Goal: Use online tool/utility

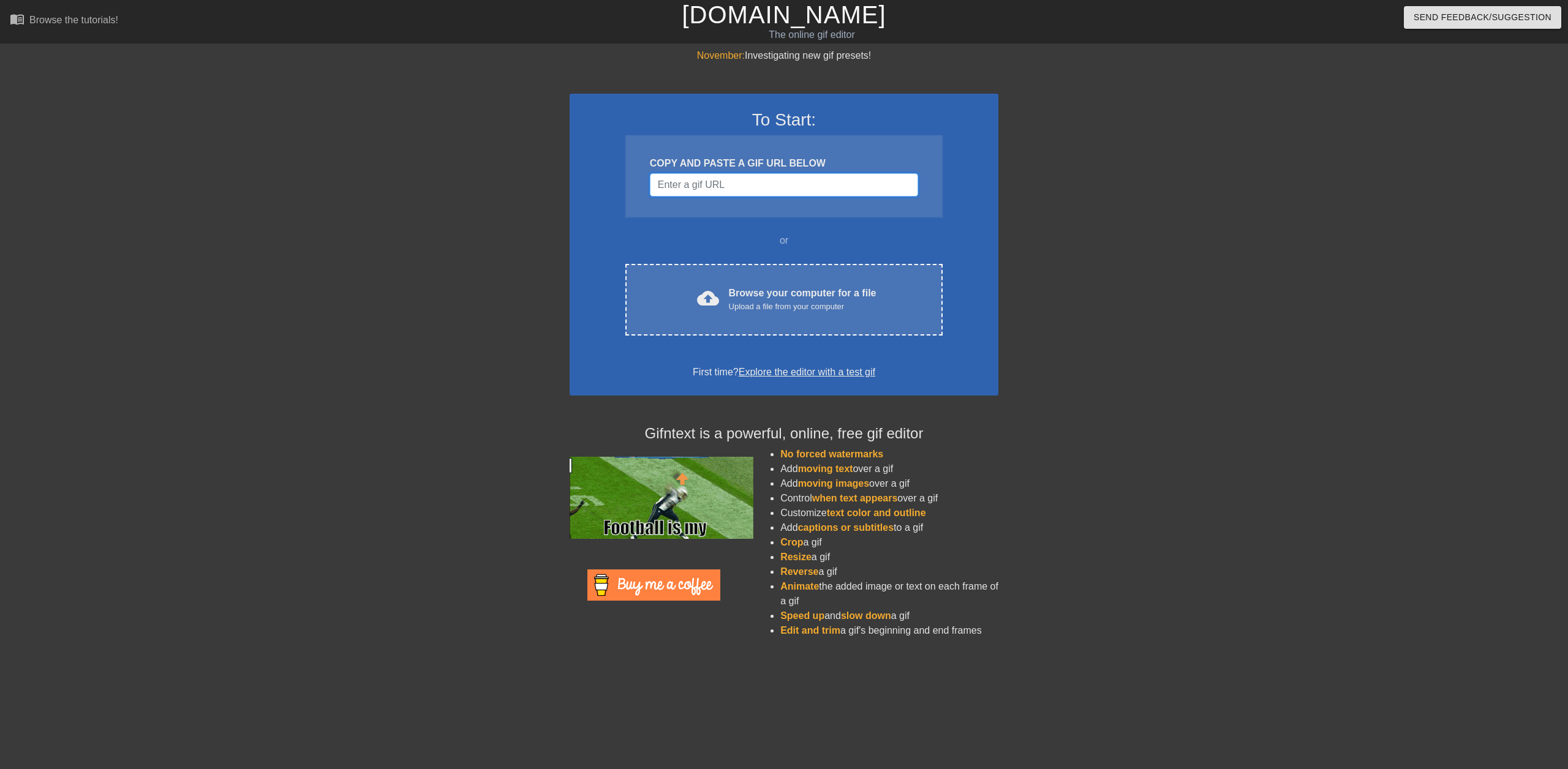
click at [751, 186] on input "Username" at bounding box center [784, 184] width 268 height 23
paste input "[URL][DOMAIN_NAME]"
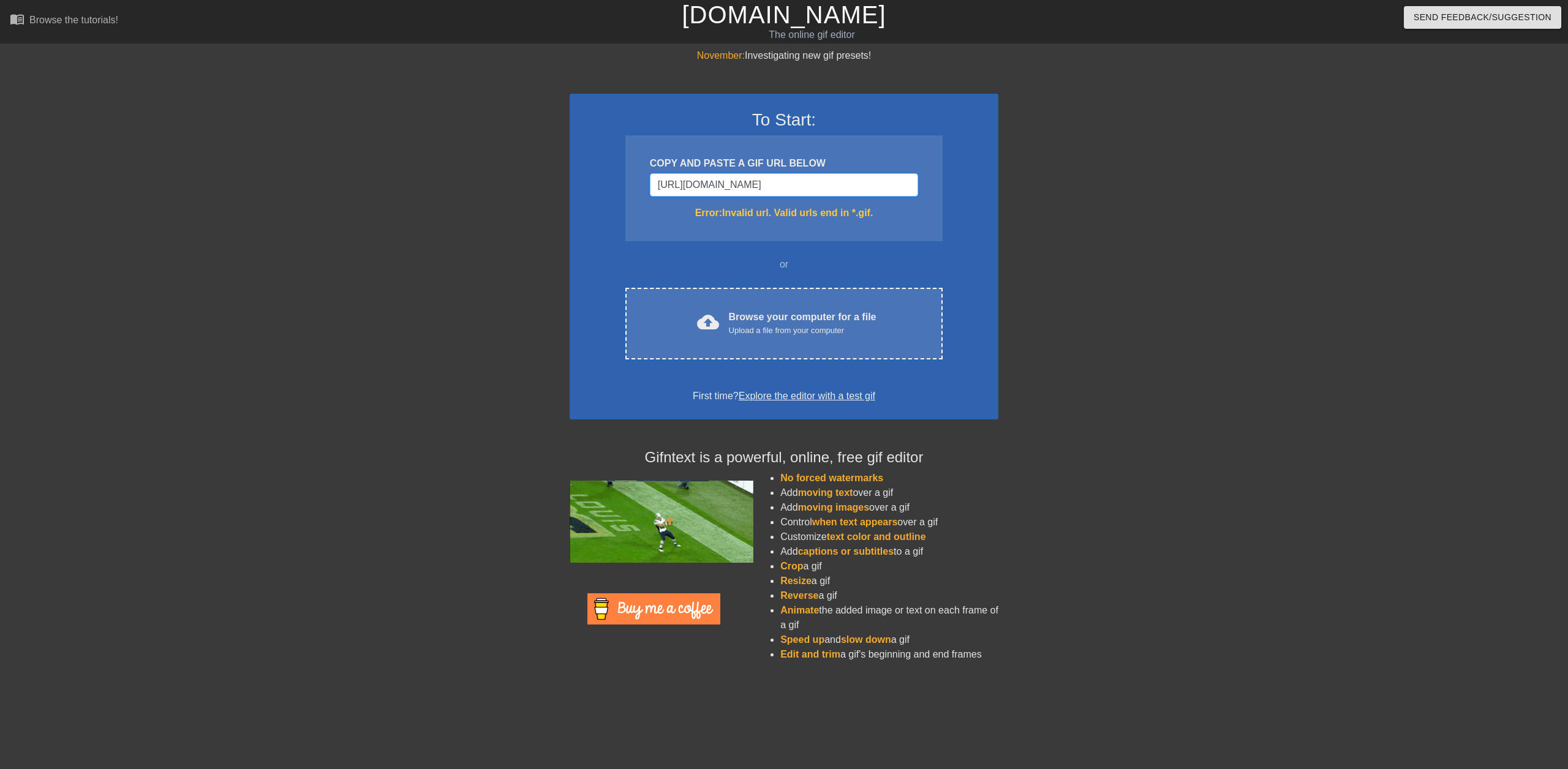
click at [737, 184] on input "[URL][DOMAIN_NAME]" at bounding box center [784, 184] width 268 height 23
click at [773, 187] on input "https://tenor.com/view/security-guard-frisks-search-check-gif-17046165" at bounding box center [784, 184] width 268 height 23
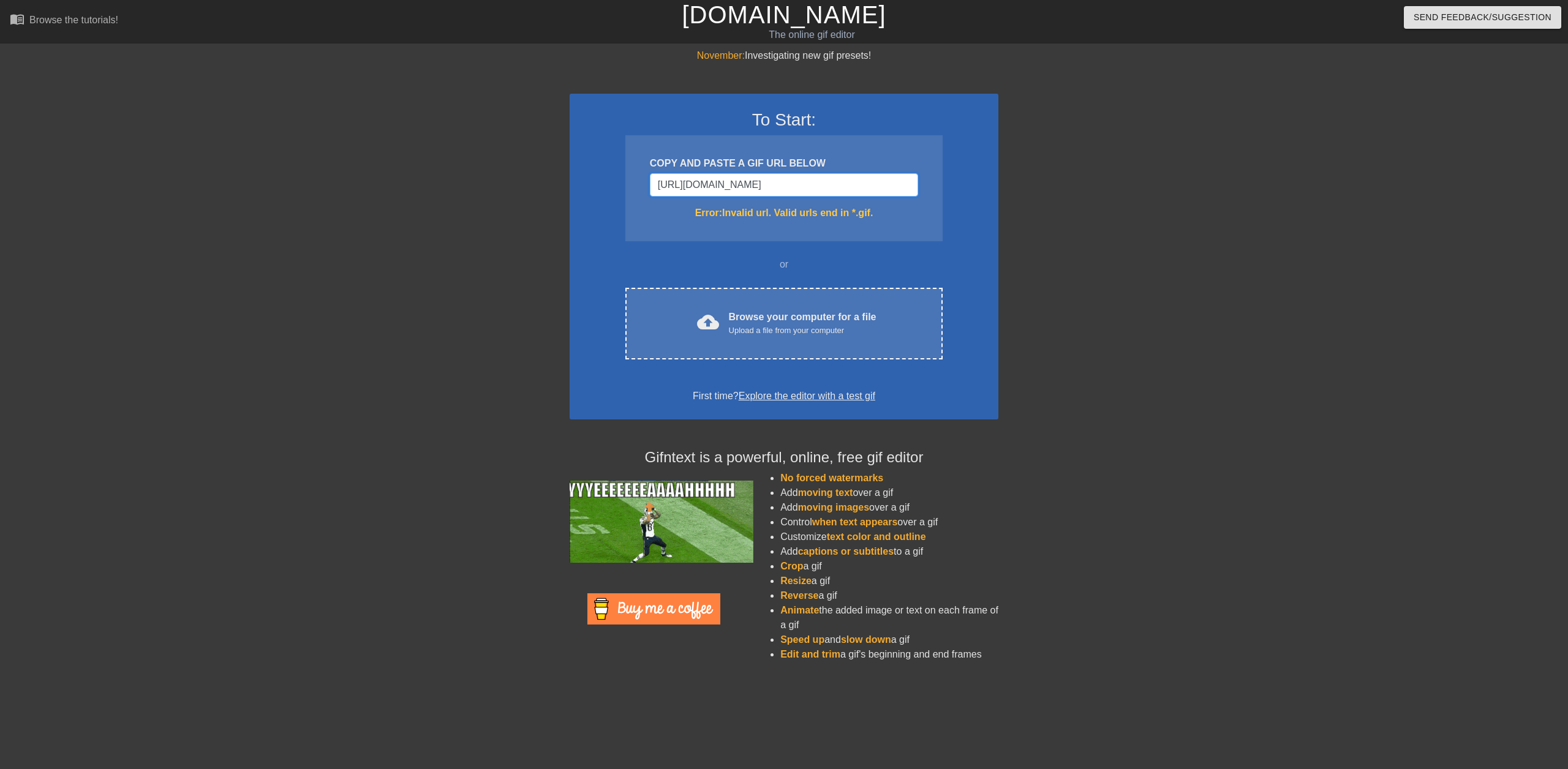
paste input "www.google.com/url?sa=i&url=https%3A%2F%2Ftenor.com%2Fsearch%2Fsecurity-guard-g…"
type input "https://www.google.com/url?sa=i&url=https%3A%2F%2Ftenor.com%2Fsearch%2Fsecurity…"
click at [881, 181] on input "https://www.google.com/url?sa=i&url=https%3A%2F%2Ftenor.com%2Fsearch%2Fsecurity…" at bounding box center [784, 184] width 268 height 23
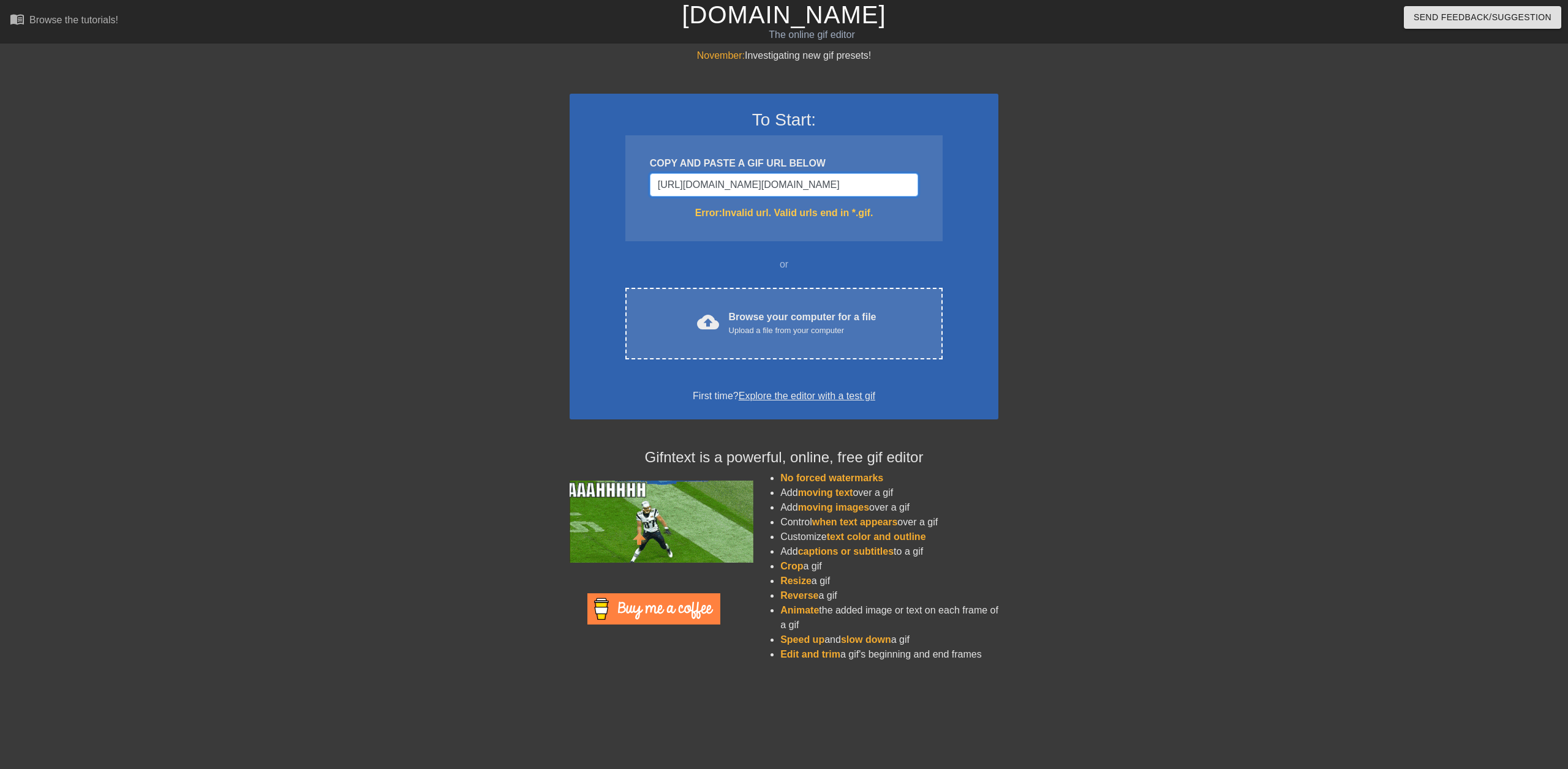
click at [881, 181] on input "https://www.google.com/url?sa=i&url=https%3A%2F%2Ftenor.com%2Fsearch%2Fsecurity…" at bounding box center [784, 184] width 268 height 23
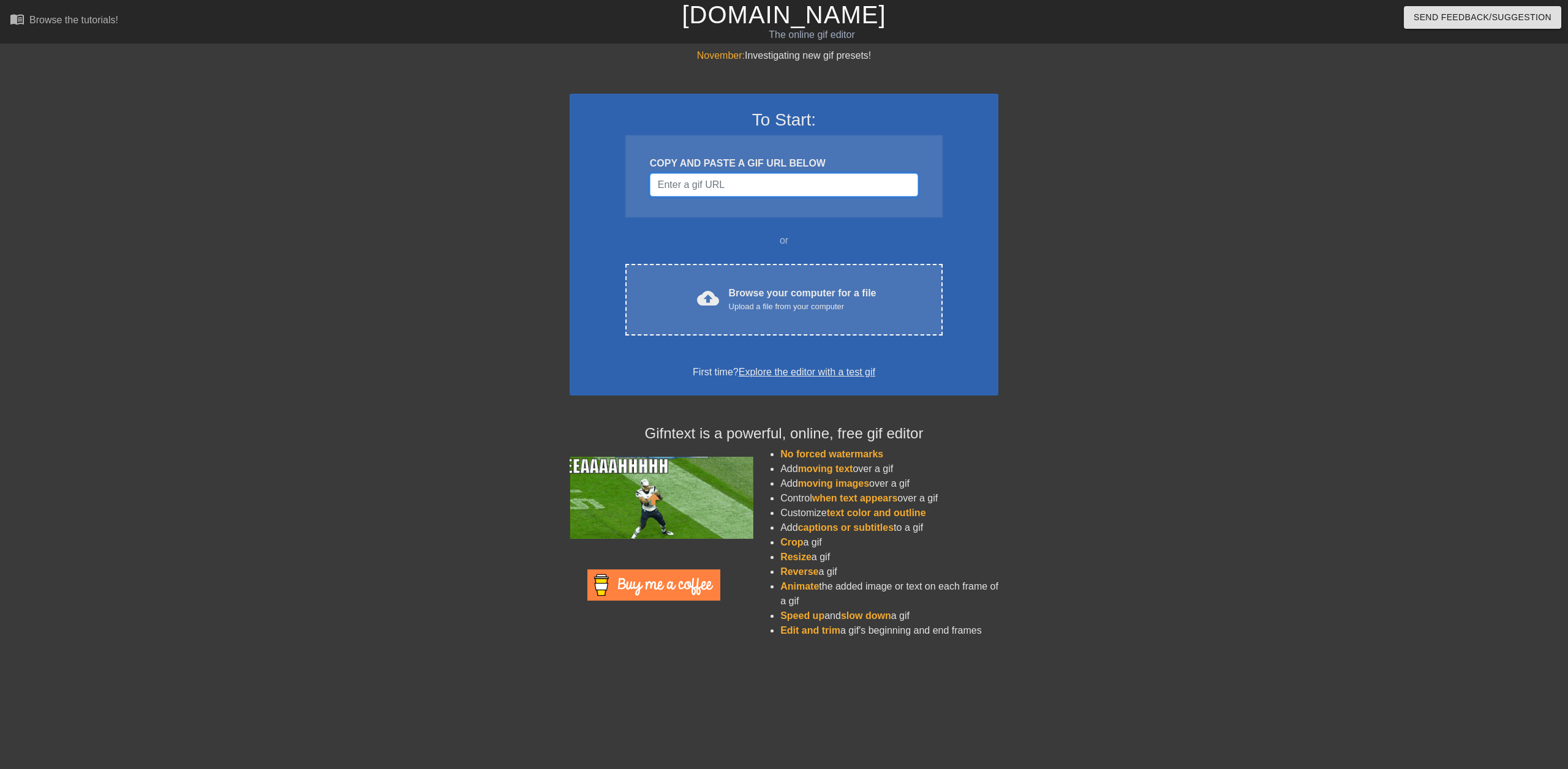
click at [752, 186] on input "Username" at bounding box center [784, 184] width 268 height 23
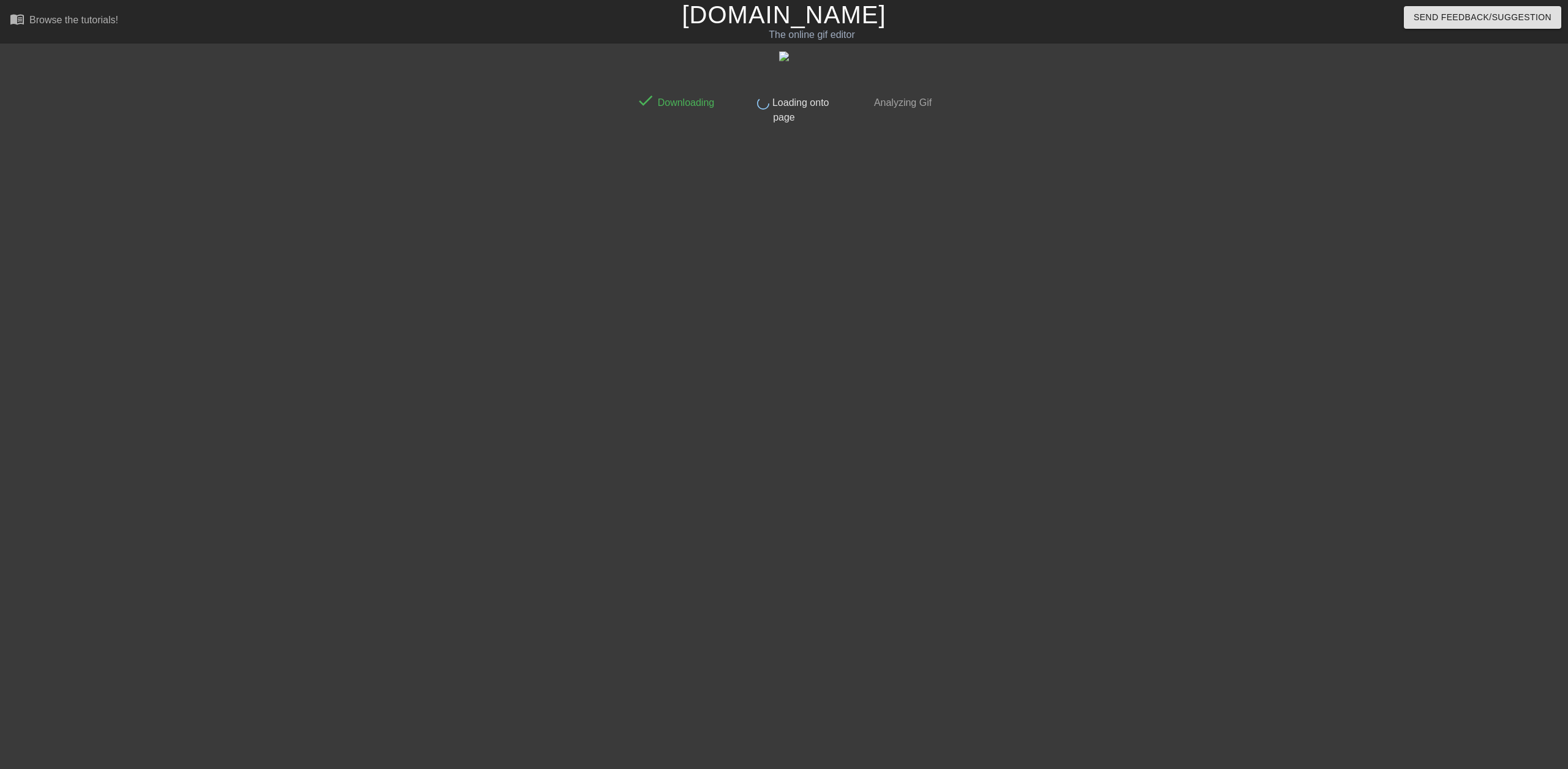
click at [934, 214] on div "done Downloading done Loading onto page done Analyzing Gif" at bounding box center [783, 232] width 307 height 367
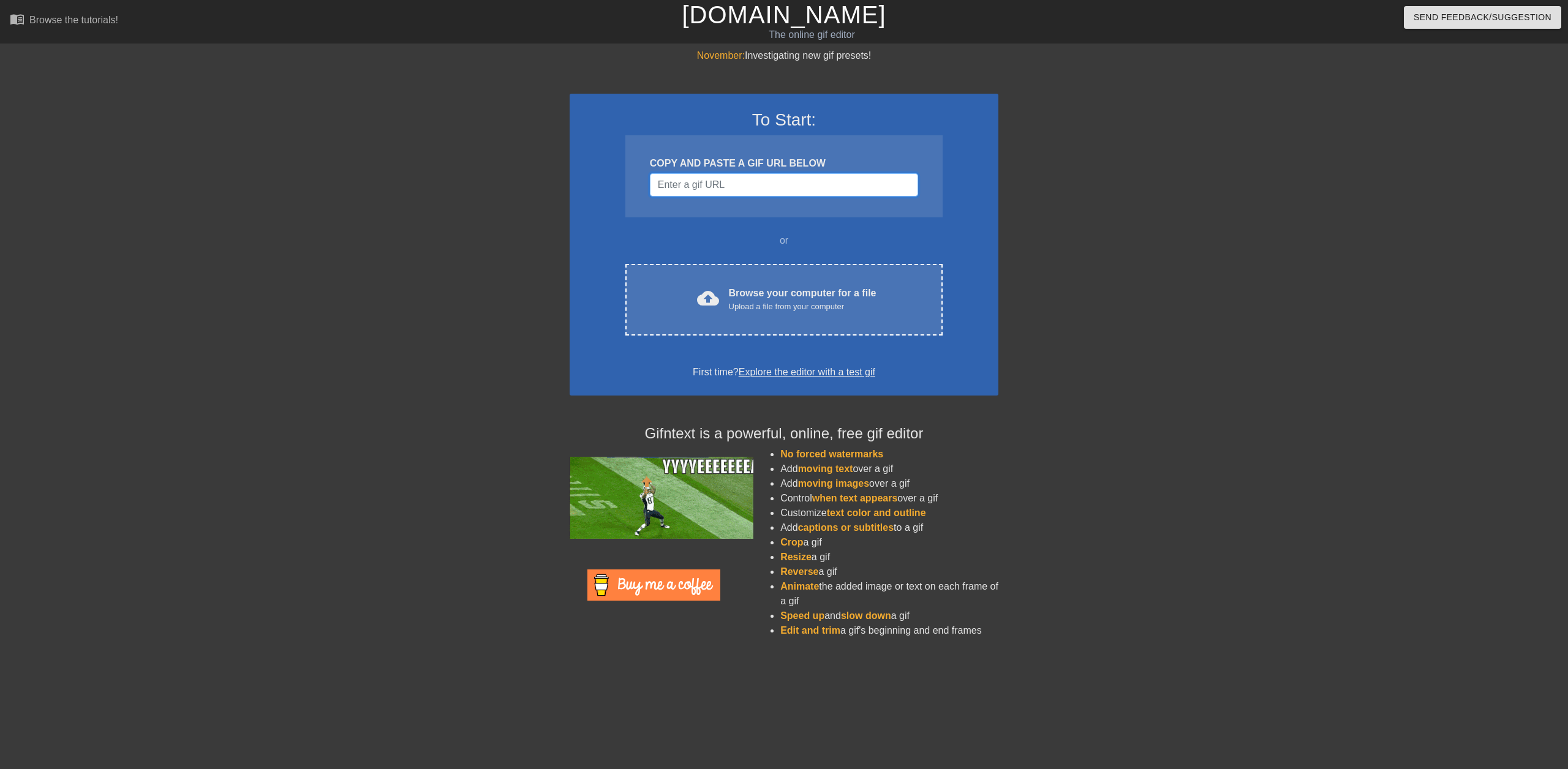
click at [746, 194] on input "Username" at bounding box center [784, 184] width 268 height 23
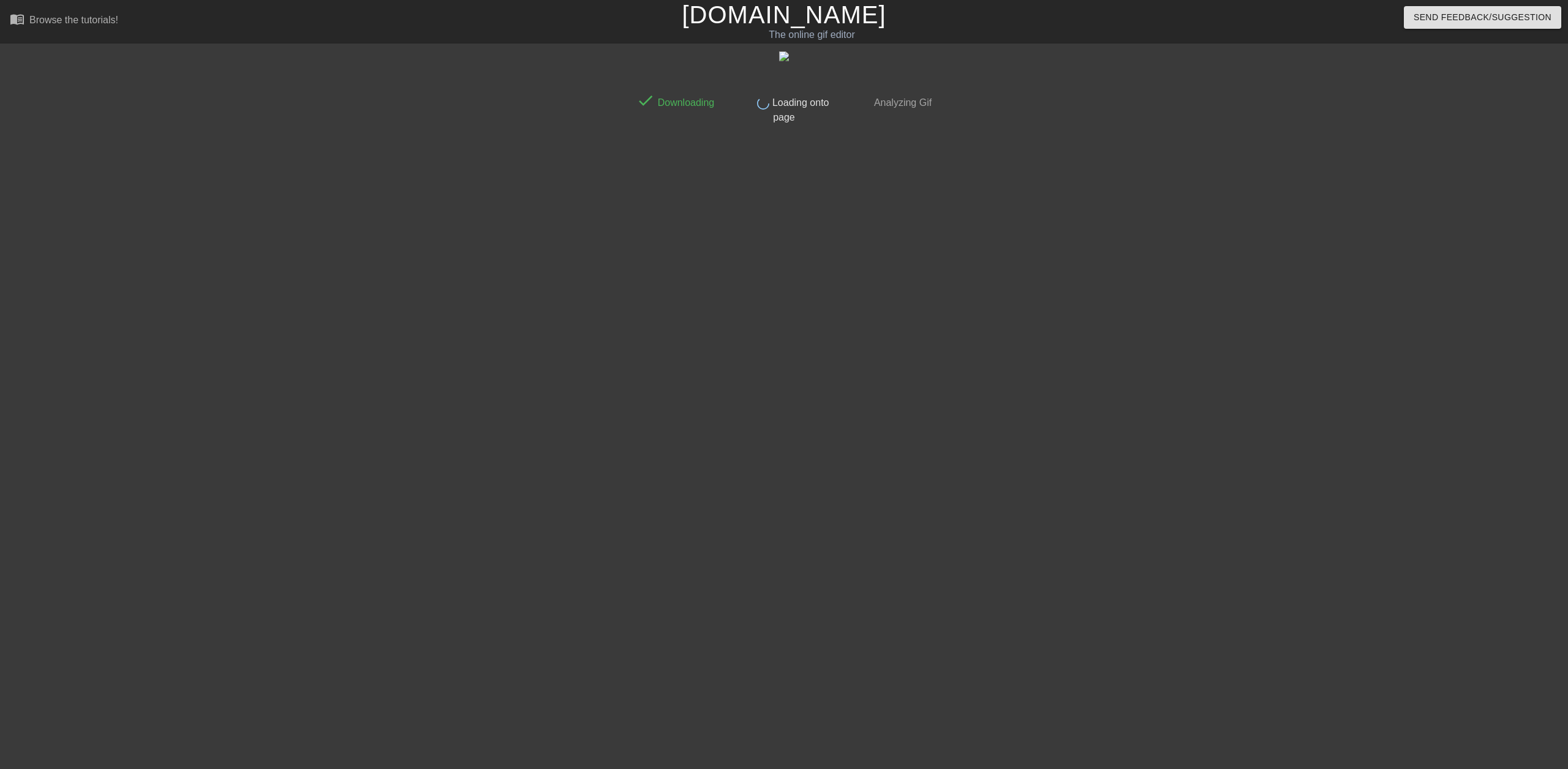
click at [860, 280] on div "done Downloading done Loading onto page done Analyzing Gif" at bounding box center [783, 232] width 307 height 367
click at [1186, 380] on div "done Downloading done Loading onto page done Analyzing Gif" at bounding box center [784, 232] width 1568 height 367
click at [637, 309] on div "done Downloading done Loading onto page done Analyzing Gif" at bounding box center [783, 232] width 307 height 367
